Goal: Information Seeking & Learning: Learn about a topic

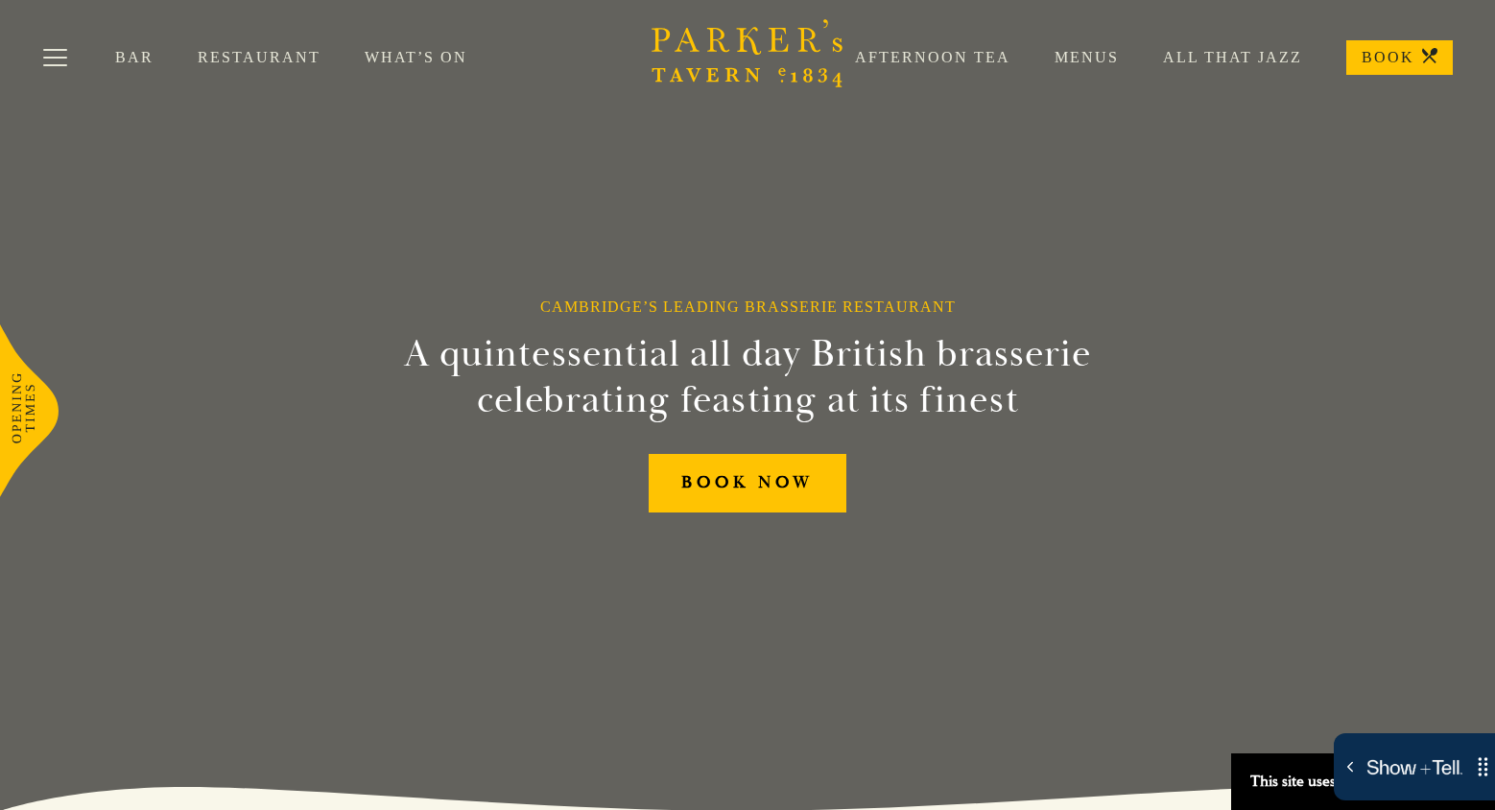
click at [400, 54] on link "What’s On" at bounding box center [438, 57] width 147 height 19
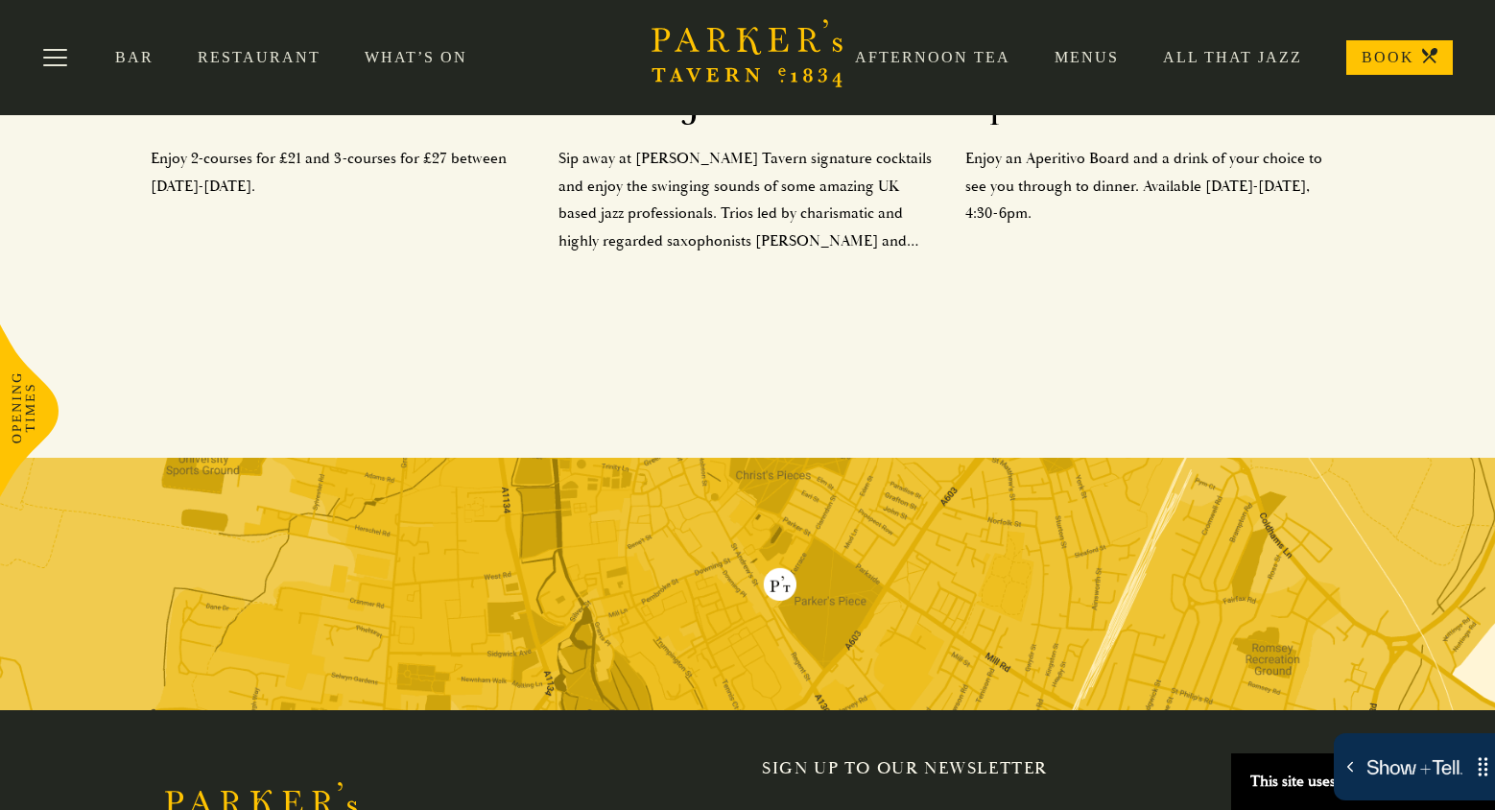
scroll to position [772, 0]
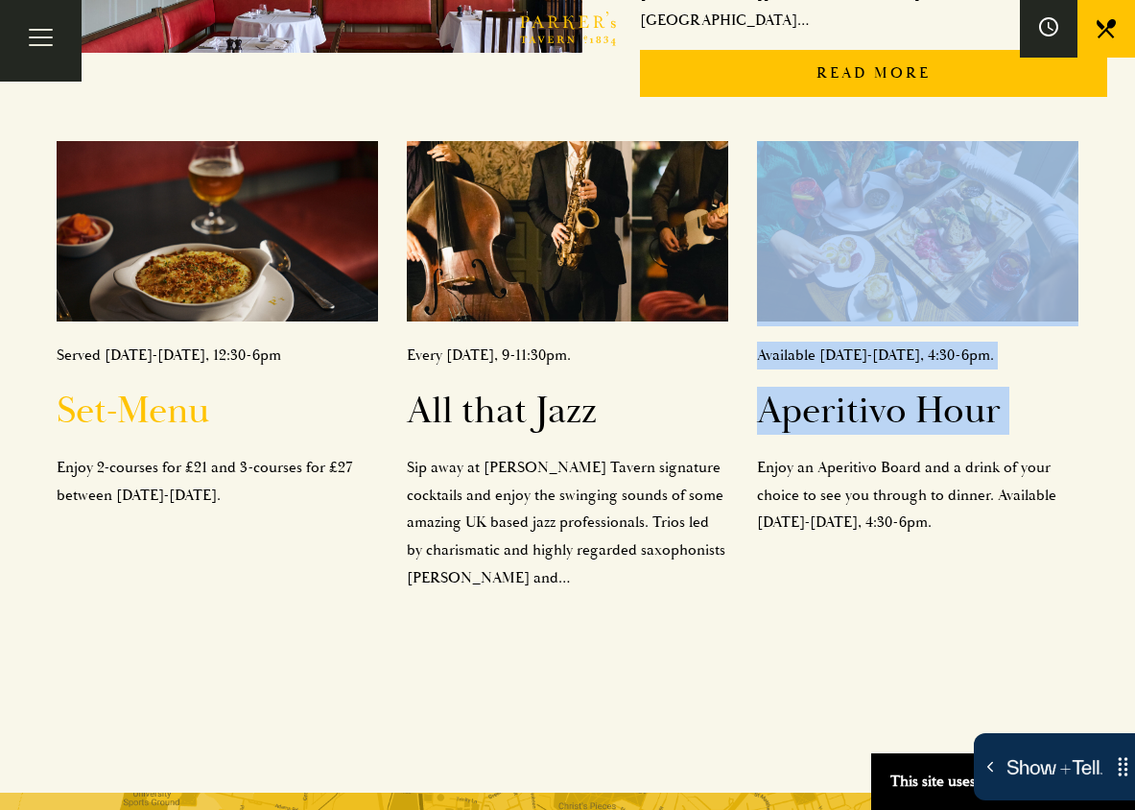
click at [235, 155] on img at bounding box center [218, 231] width 322 height 180
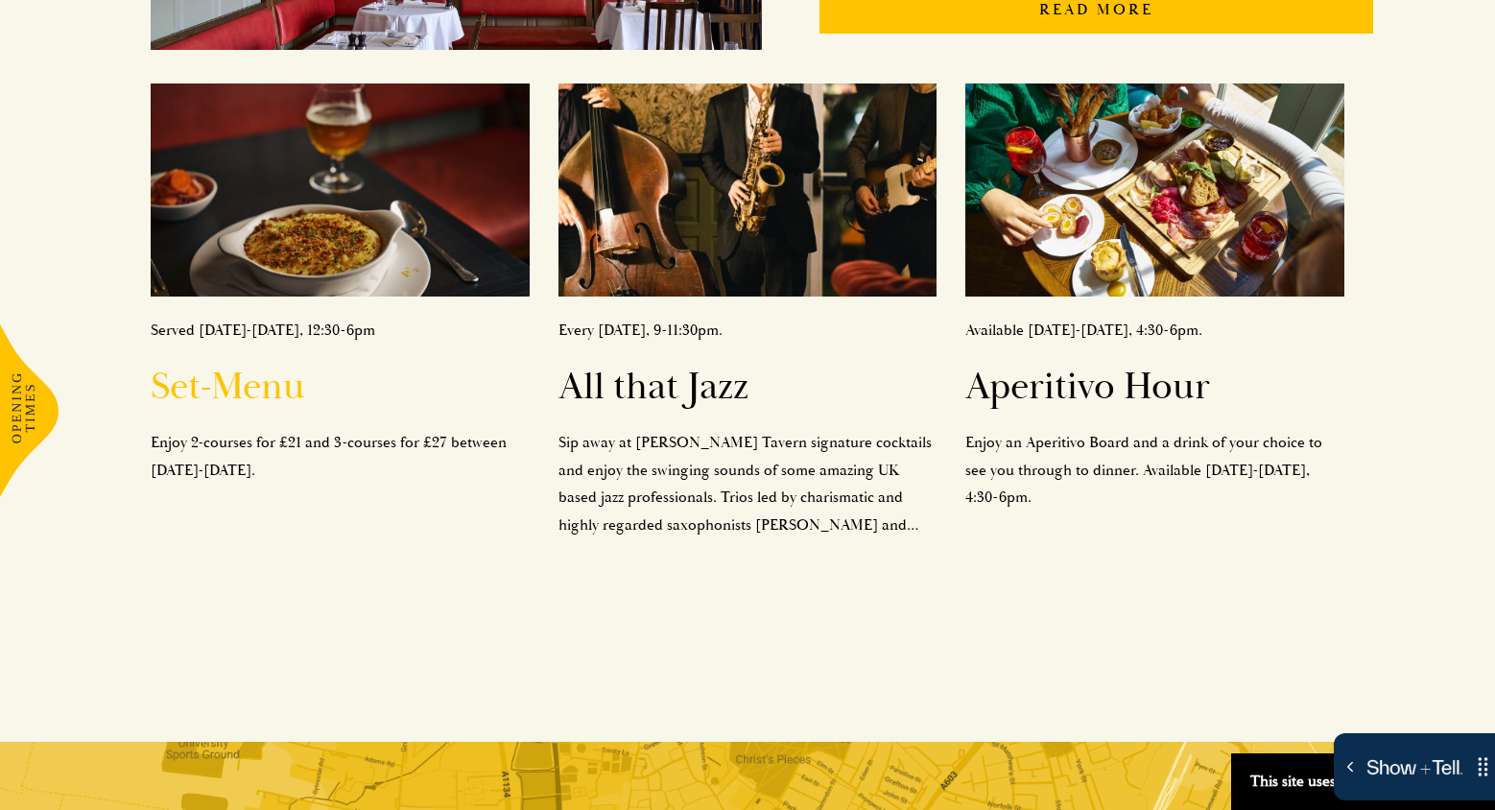
click at [398, 205] on img at bounding box center [340, 190] width 379 height 213
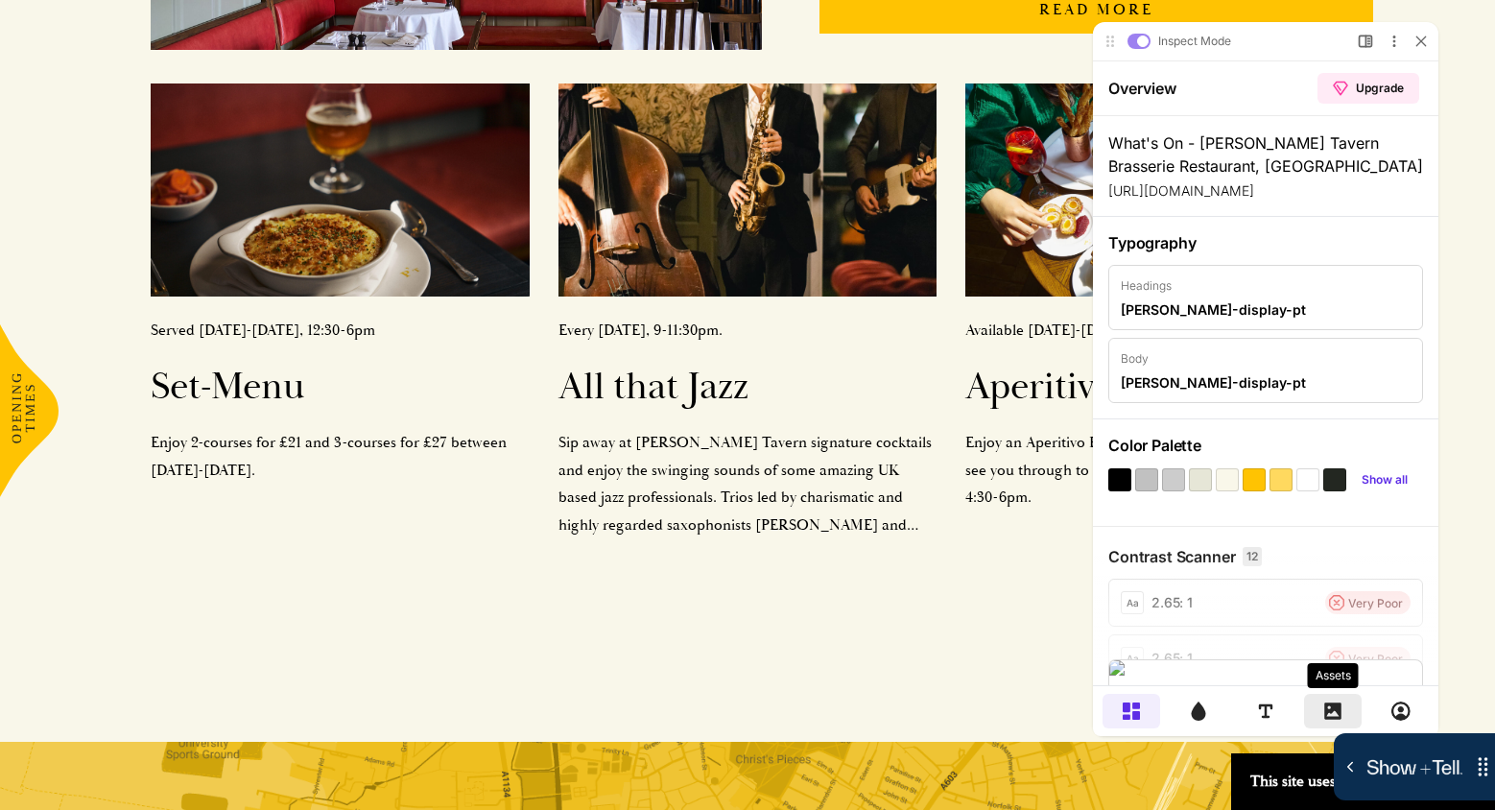
click at [1326, 710] on icon at bounding box center [1333, 711] width 17 height 17
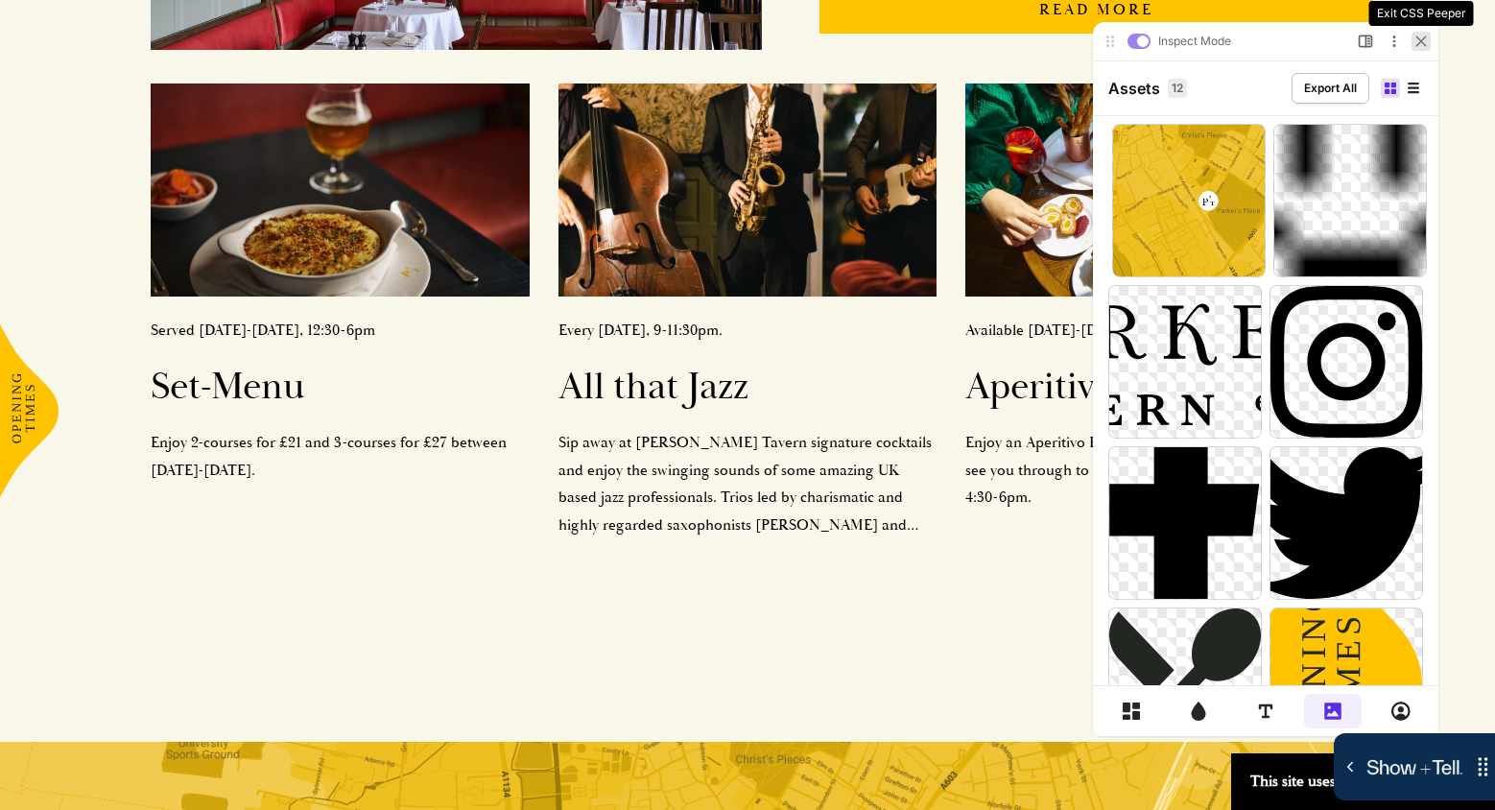
click at [1421, 39] on icon at bounding box center [1422, 42] width 12 height 12
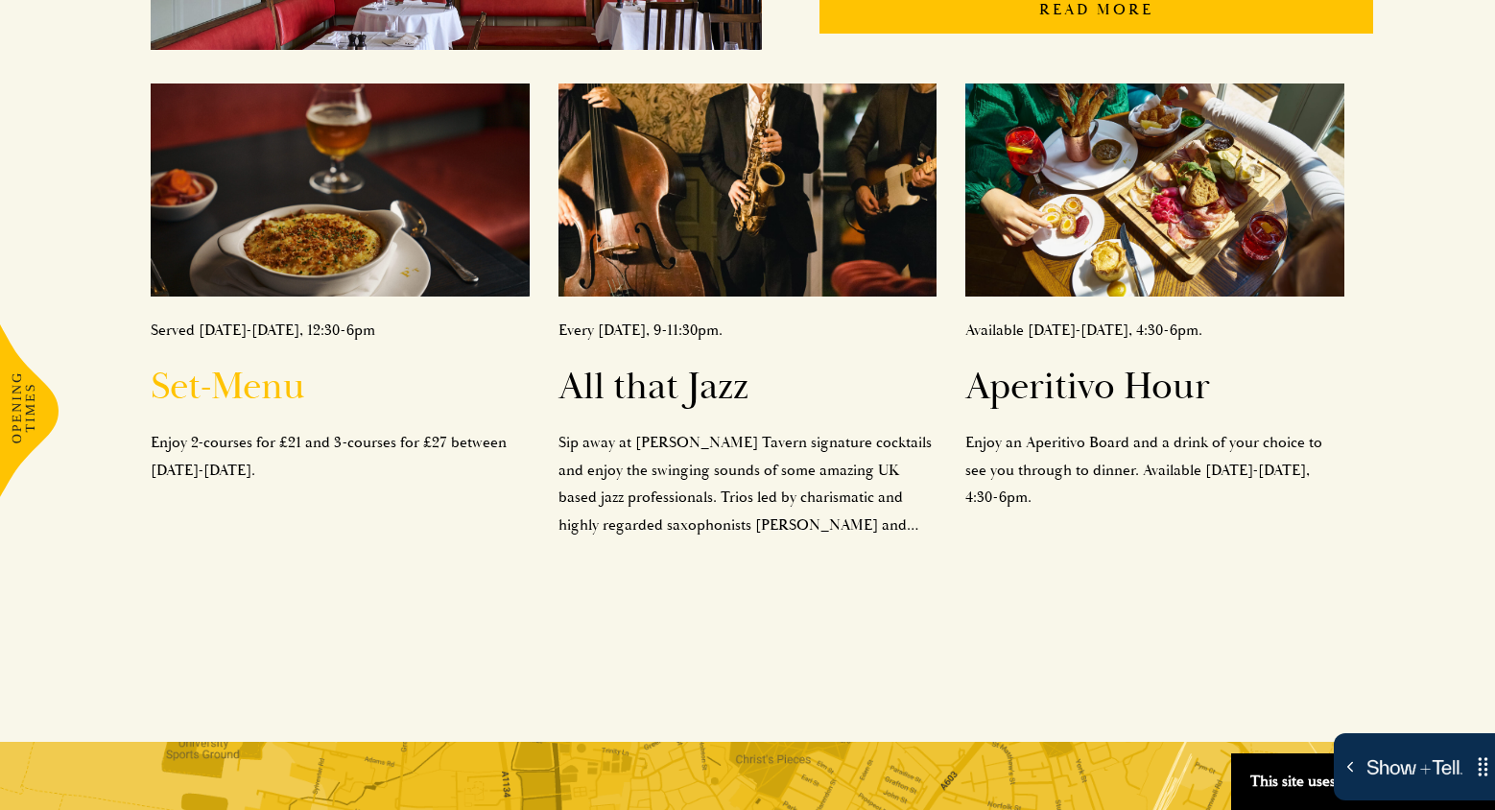
click at [351, 202] on img at bounding box center [340, 190] width 379 height 213
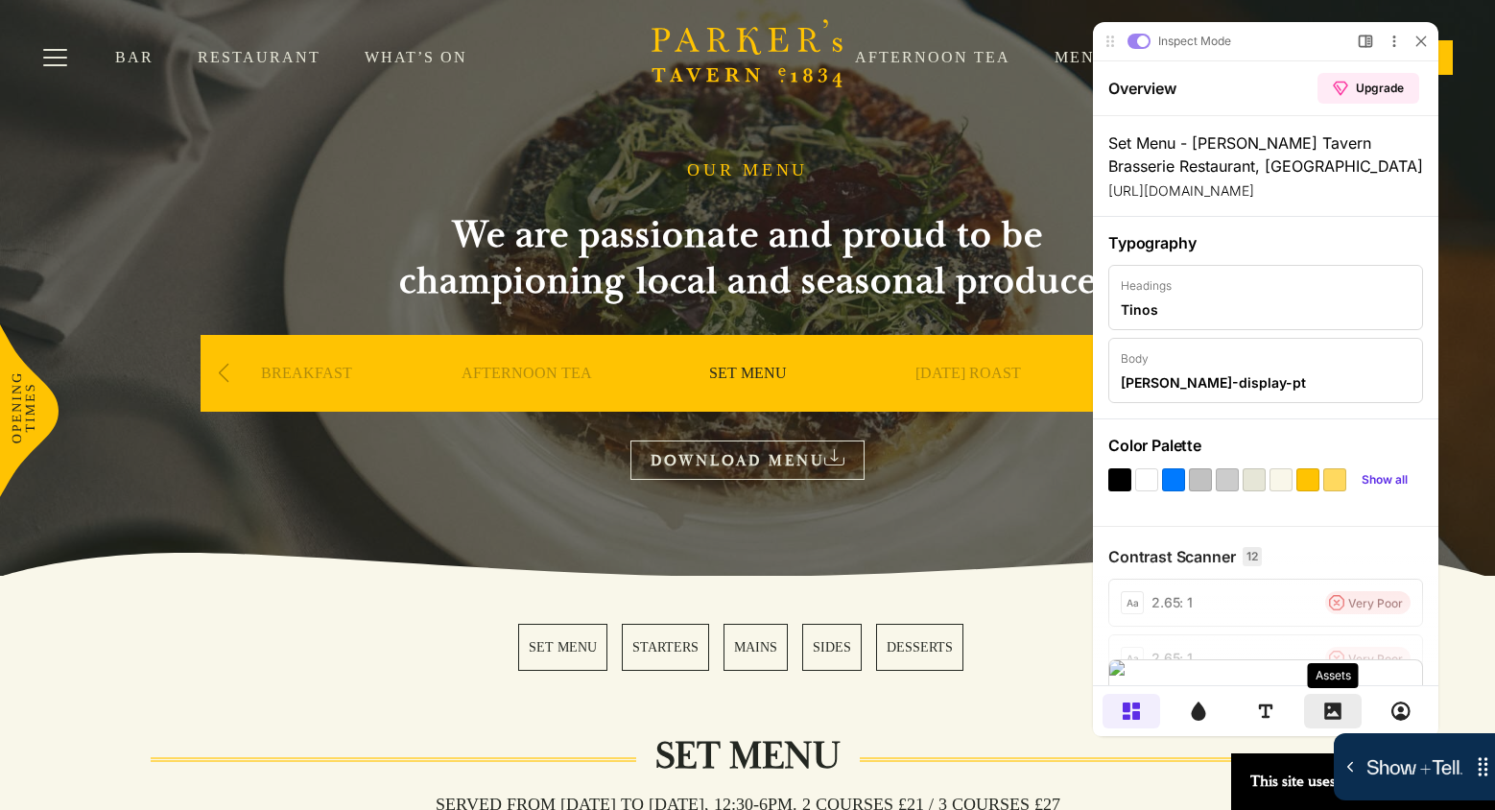
click at [1324, 705] on icon at bounding box center [1333, 711] width 19 height 19
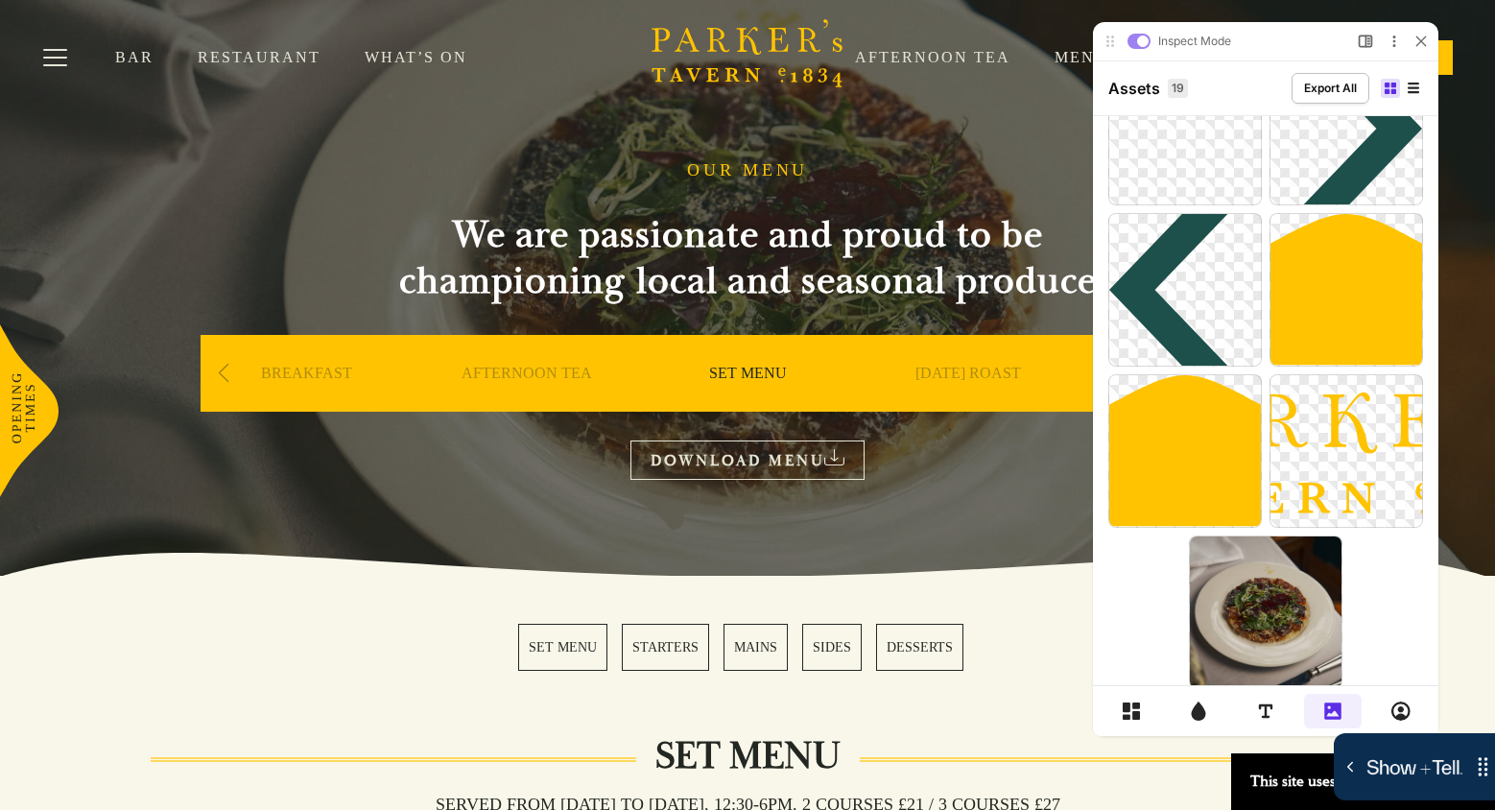
scroll to position [1043, 0]
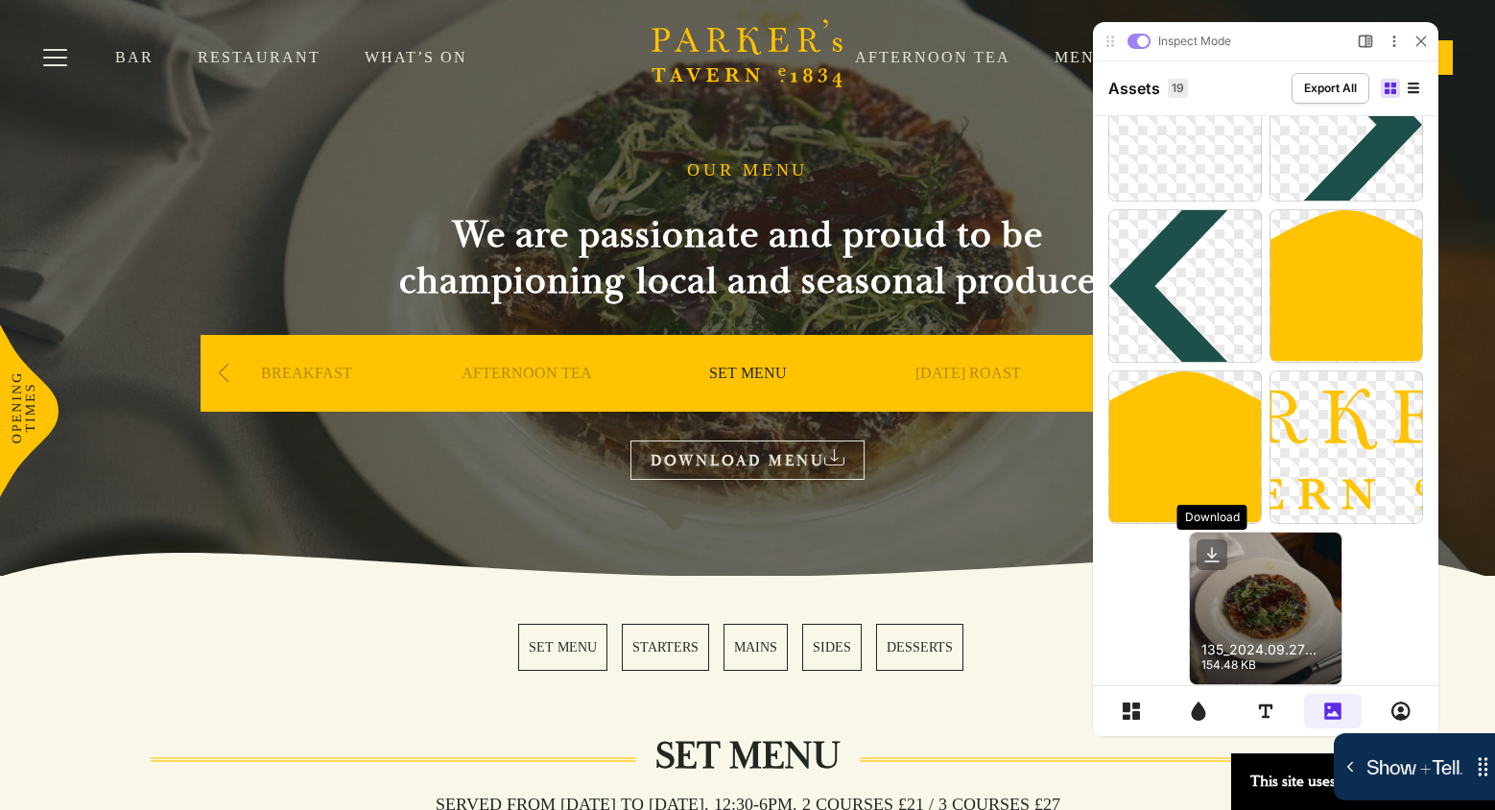
click at [1209, 554] on icon at bounding box center [1212, 554] width 31 height 31
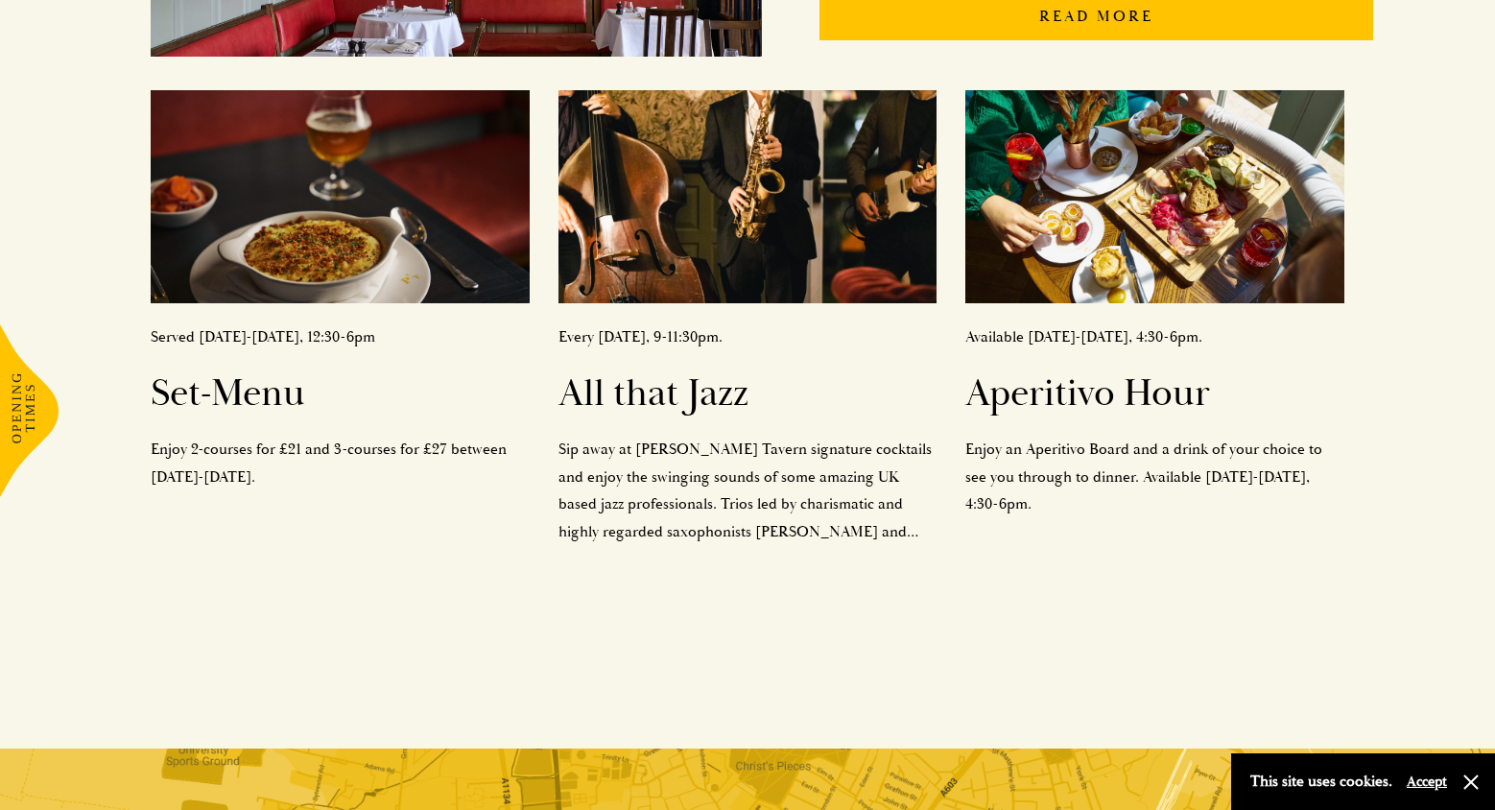
scroll to position [772, 0]
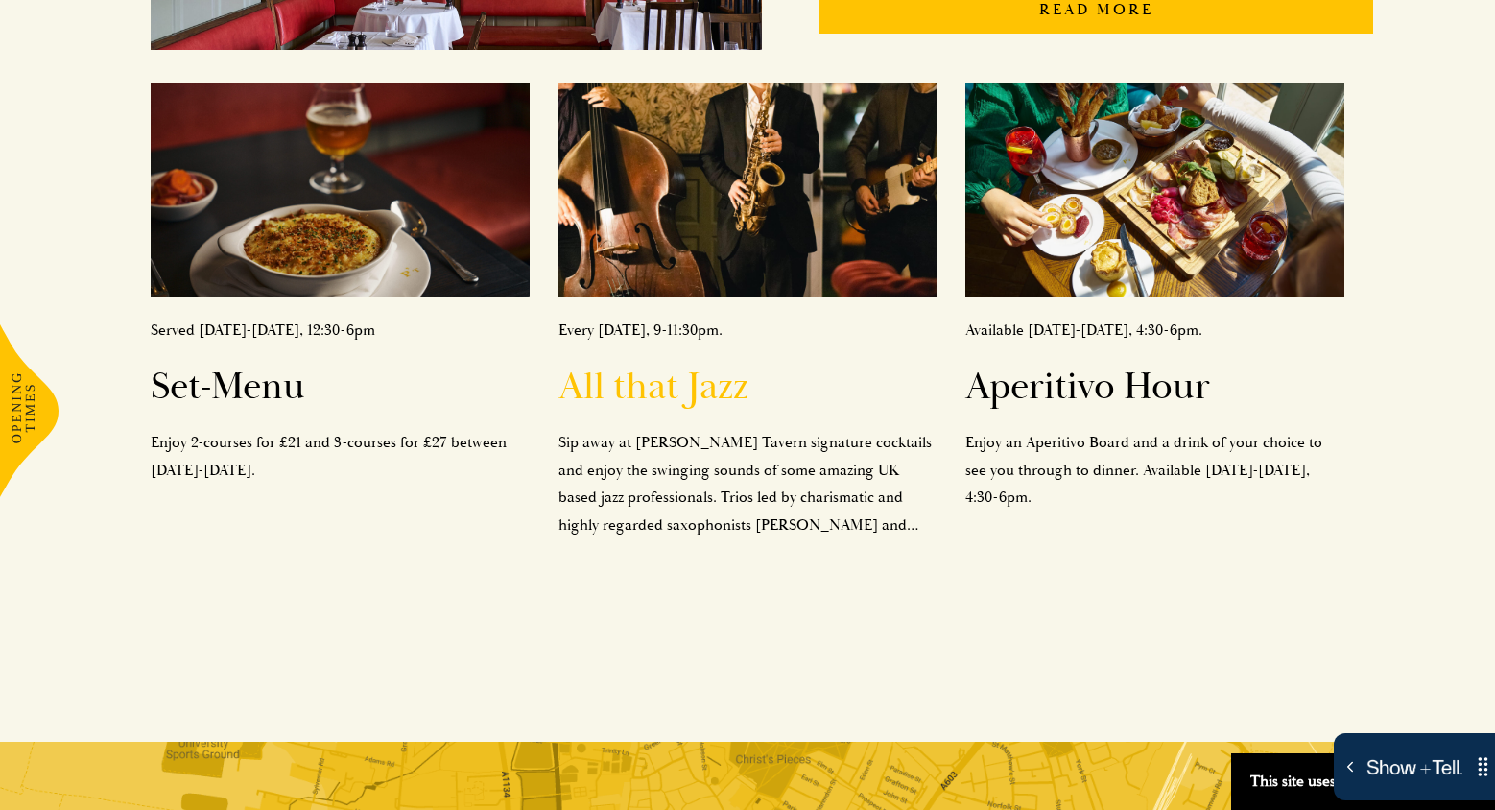
click at [795, 204] on img at bounding box center [748, 190] width 379 height 213
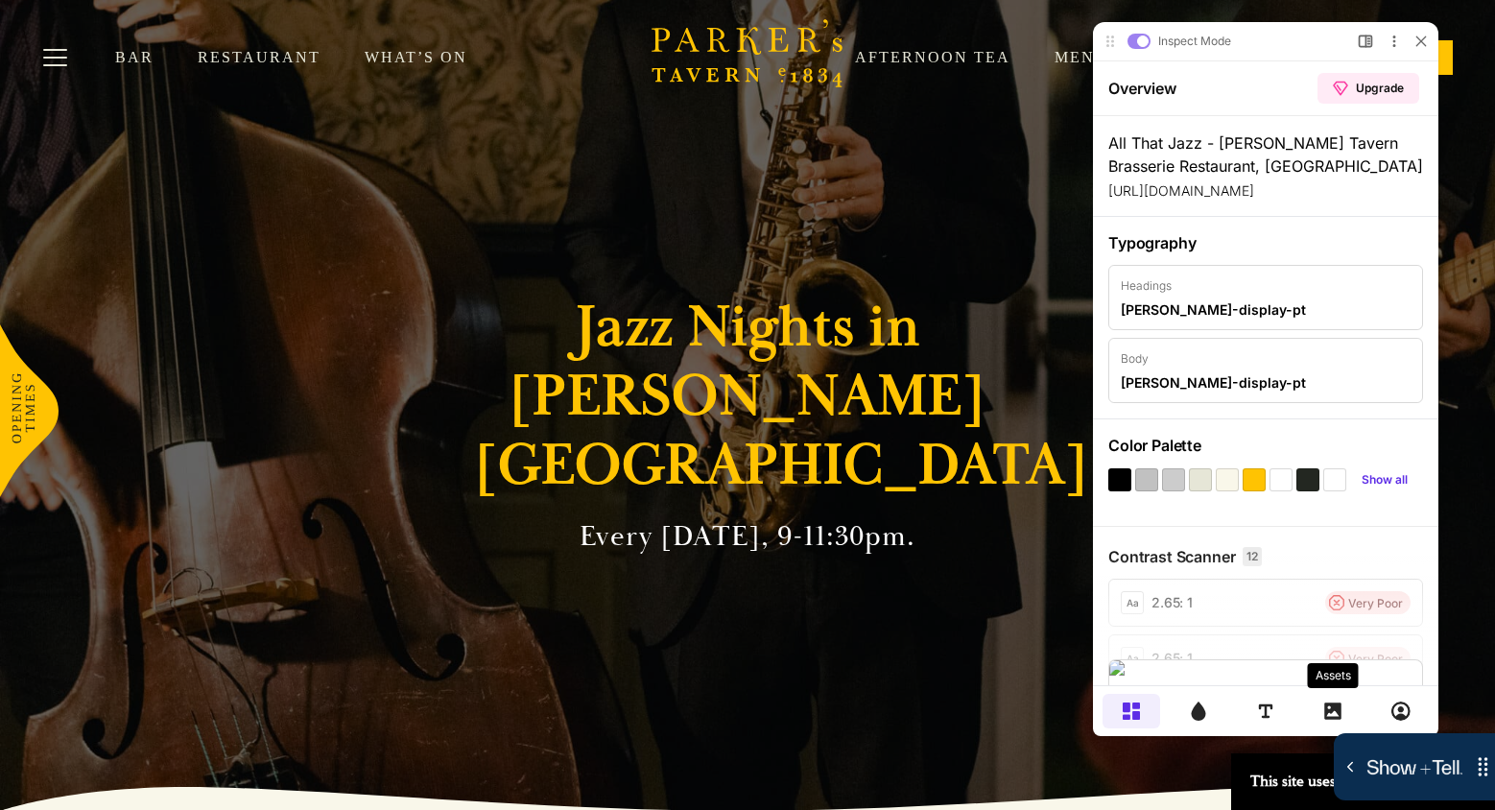
drag, startPoint x: 1331, startPoint y: 706, endPoint x: 1324, endPoint y: 688, distance: 19.8
click at [1330, 706] on icon at bounding box center [1333, 711] width 19 height 19
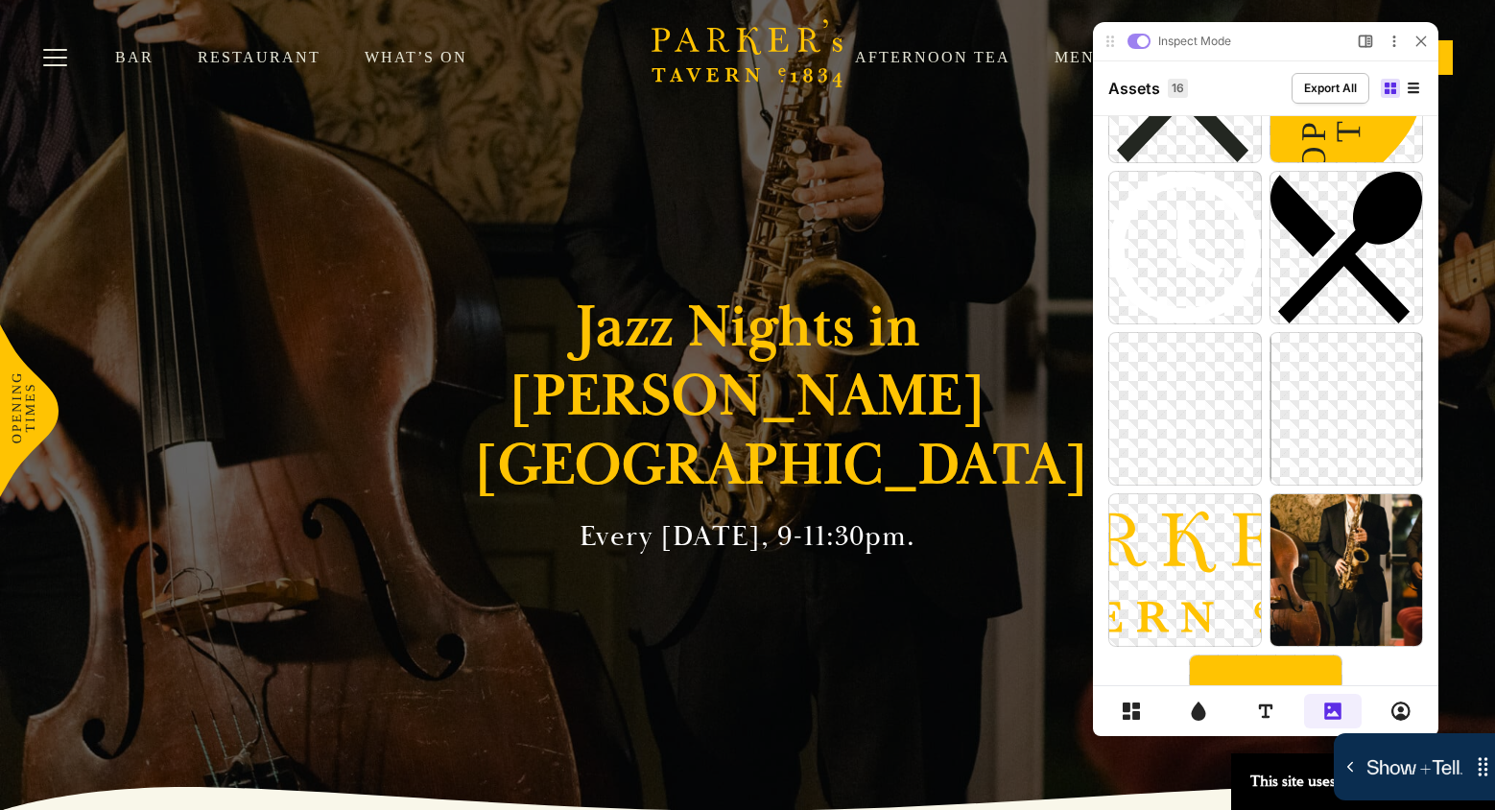
scroll to position [721, 0]
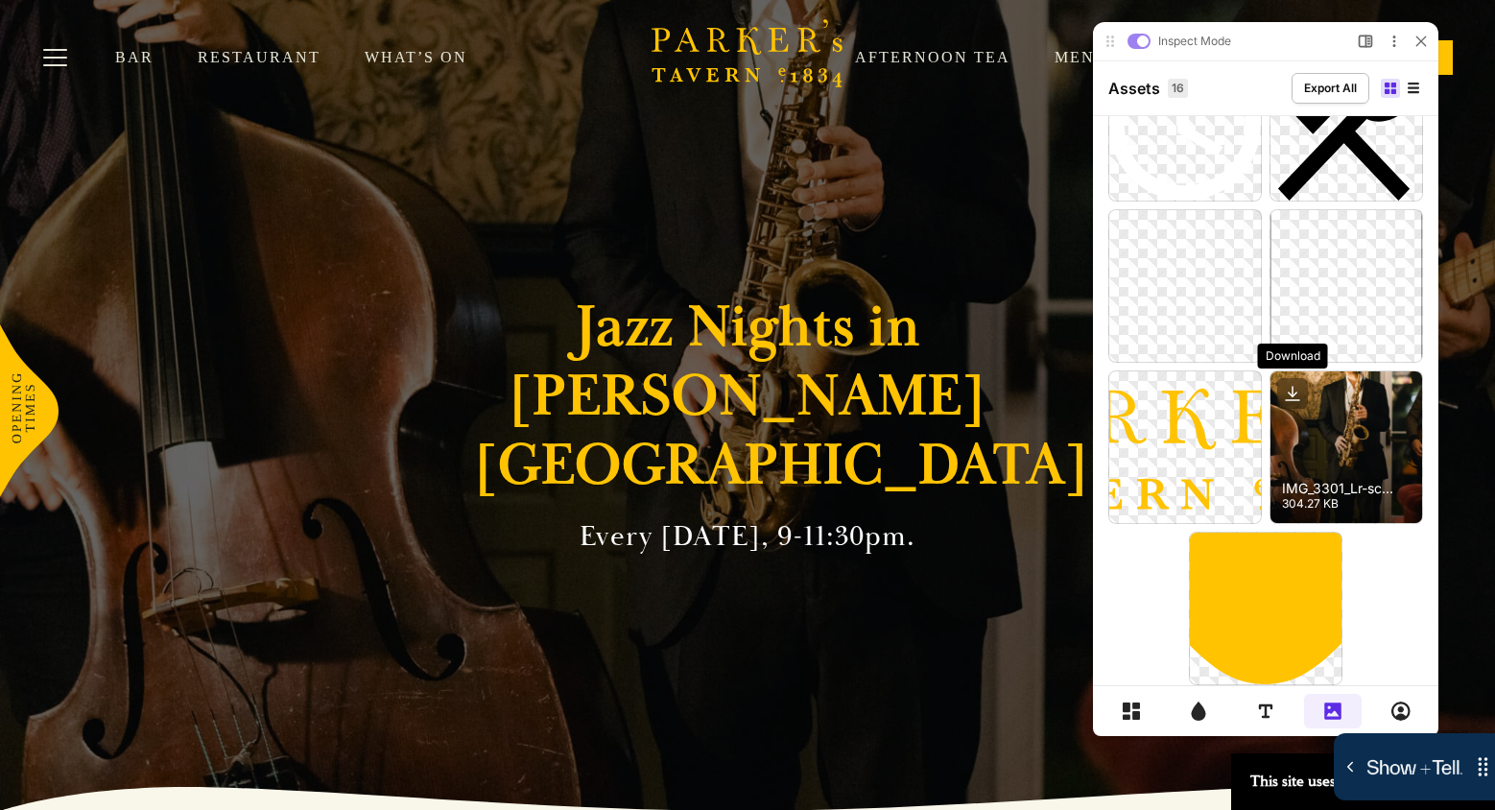
click at [1290, 390] on icon at bounding box center [1293, 393] width 31 height 31
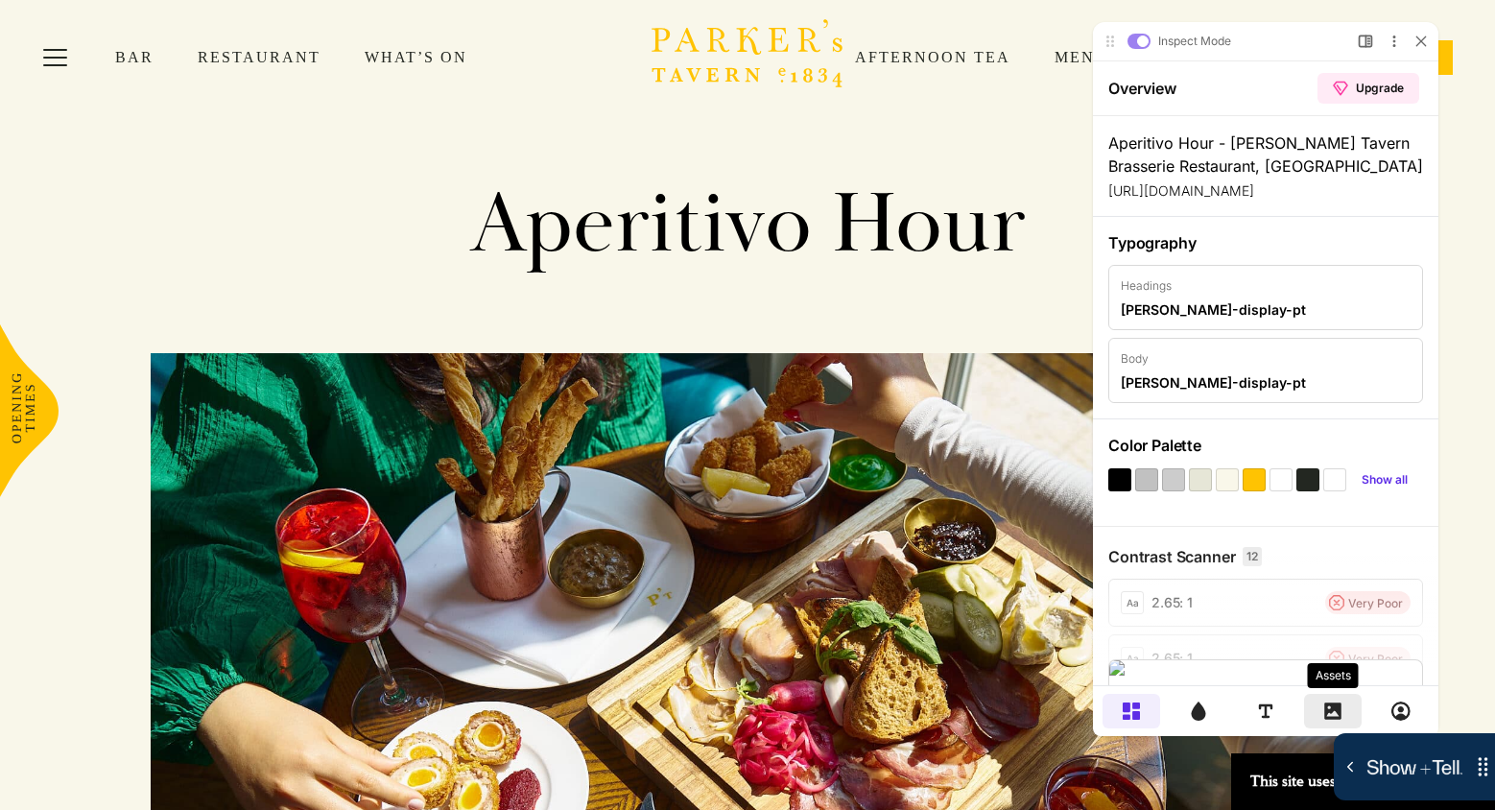
click at [1327, 704] on icon at bounding box center [1333, 711] width 17 height 17
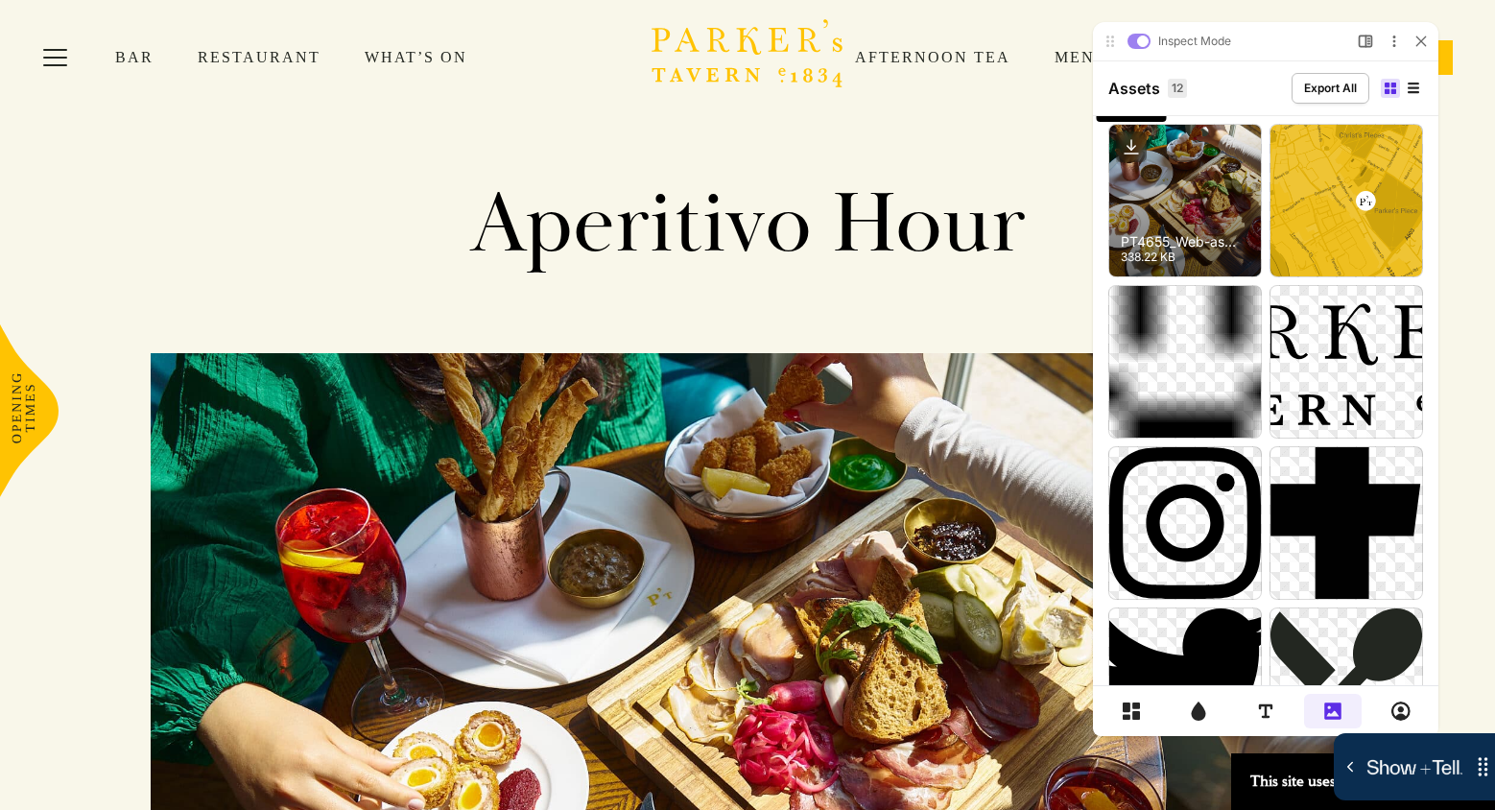
click at [1134, 146] on icon at bounding box center [1131, 146] width 31 height 31
